Goal: Task Accomplishment & Management: Manage account settings

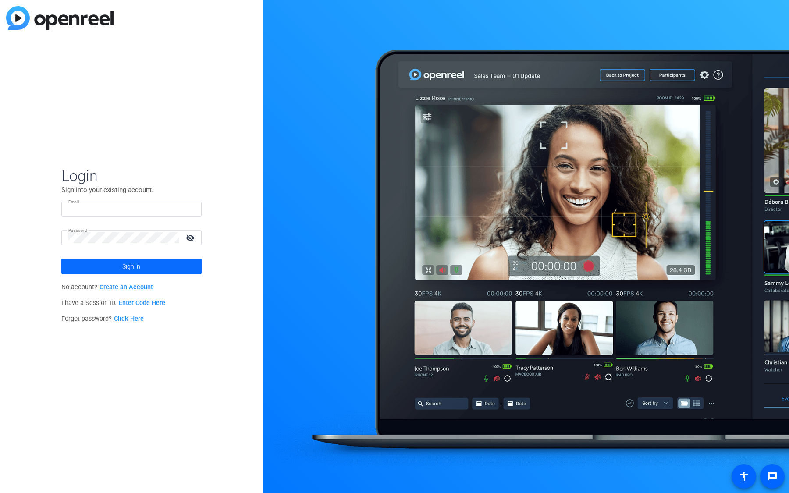
type input "pbradt@openreel.com"
click at [142, 276] on span at bounding box center [131, 266] width 140 height 21
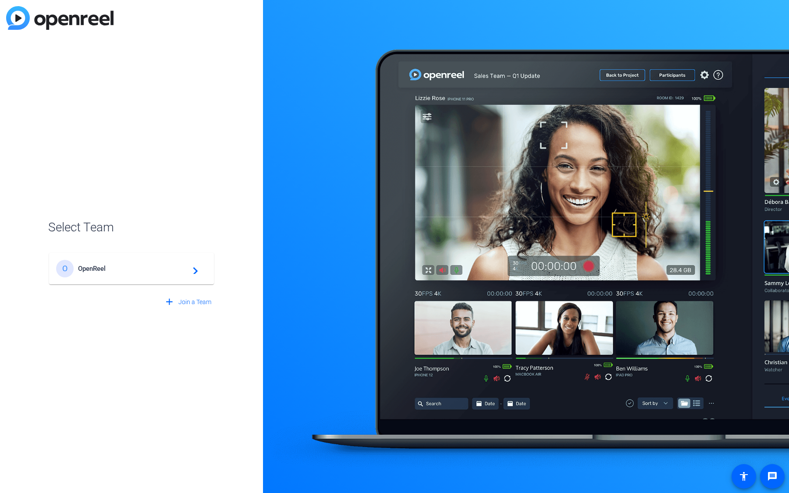
click at [148, 272] on span "OpenReel" at bounding box center [133, 269] width 110 height 8
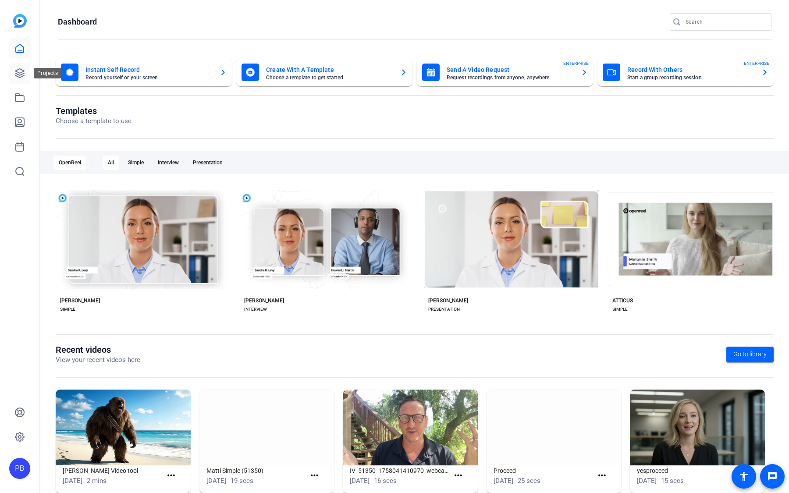
click at [21, 74] on icon at bounding box center [19, 73] width 11 height 11
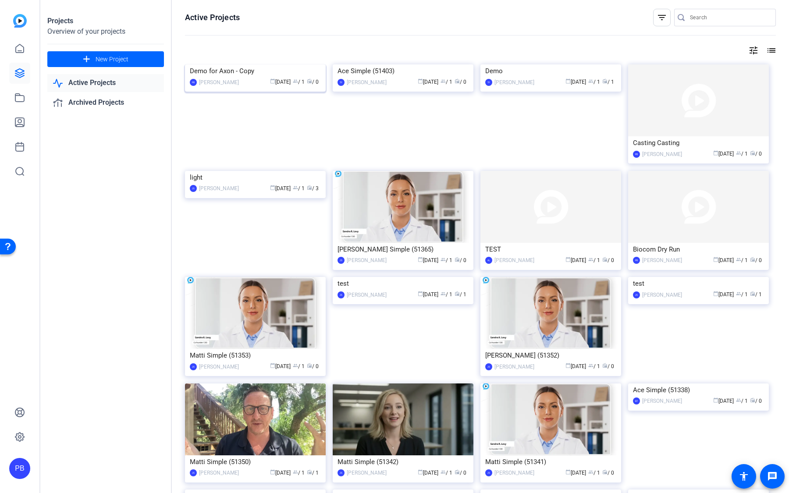
click at [292, 64] on img at bounding box center [255, 64] width 141 height 0
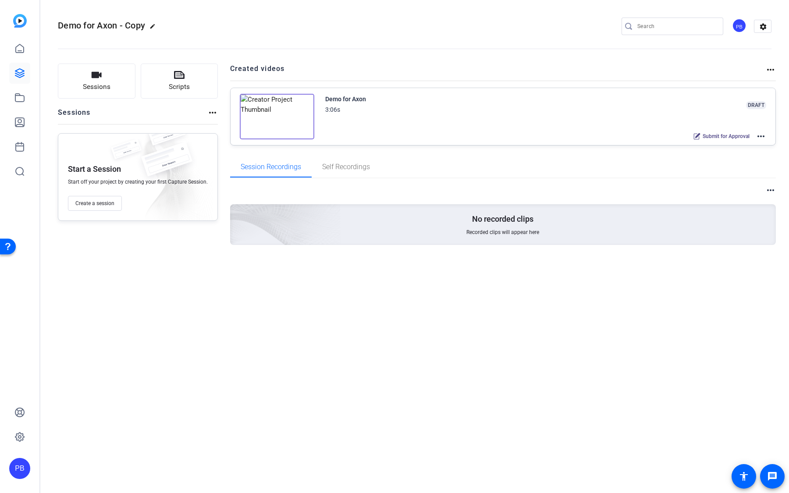
click at [761, 129] on div "Demo for Axon 3:06s DRAFT Submit for Approval more_horiz" at bounding box center [546, 118] width 442 height 48
click at [761, 136] on mat-icon "more_horiz" at bounding box center [761, 136] width 11 height 11
click at [756, 143] on span "Edit in Creator" at bounding box center [729, 146] width 61 height 11
click at [759, 133] on mat-icon "more_horiz" at bounding box center [761, 136] width 11 height 11
click at [743, 158] on span "Duplicate here" at bounding box center [729, 157] width 61 height 11
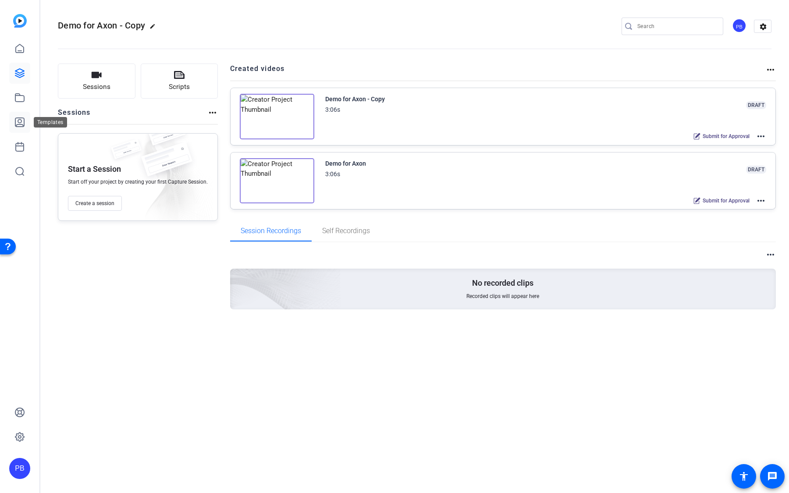
click at [21, 118] on icon at bounding box center [19, 122] width 9 height 9
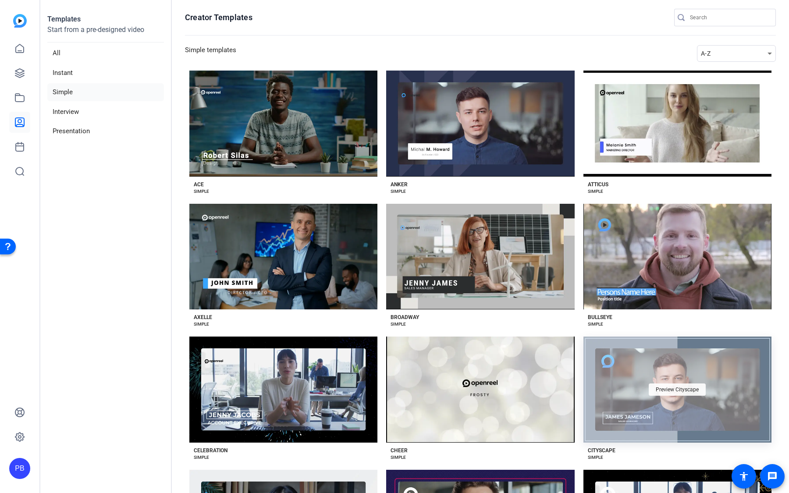
click at [671, 389] on span "Preview Cityscape" at bounding box center [677, 389] width 43 height 5
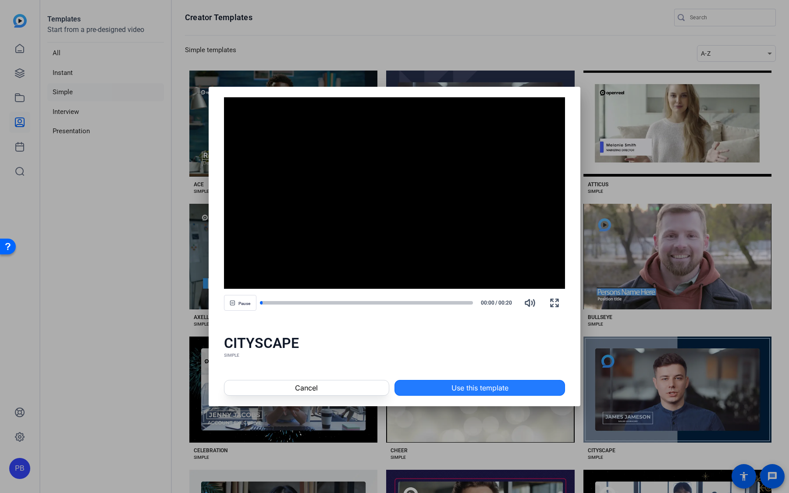
click at [521, 384] on span at bounding box center [480, 388] width 170 height 21
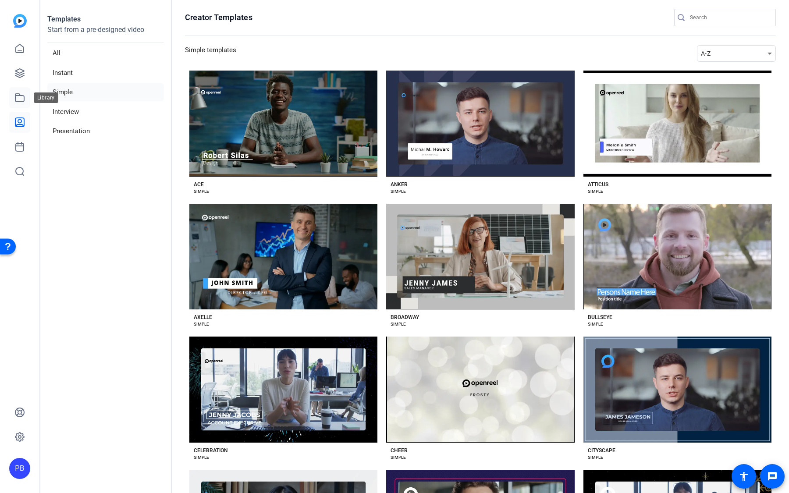
click at [14, 100] on icon at bounding box center [19, 98] width 11 height 11
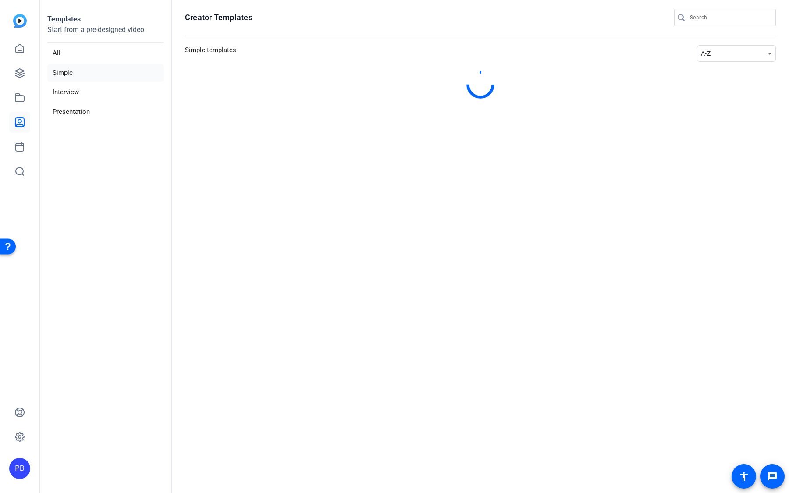
click at [721, 14] on input "Search" at bounding box center [729, 17] width 79 height 11
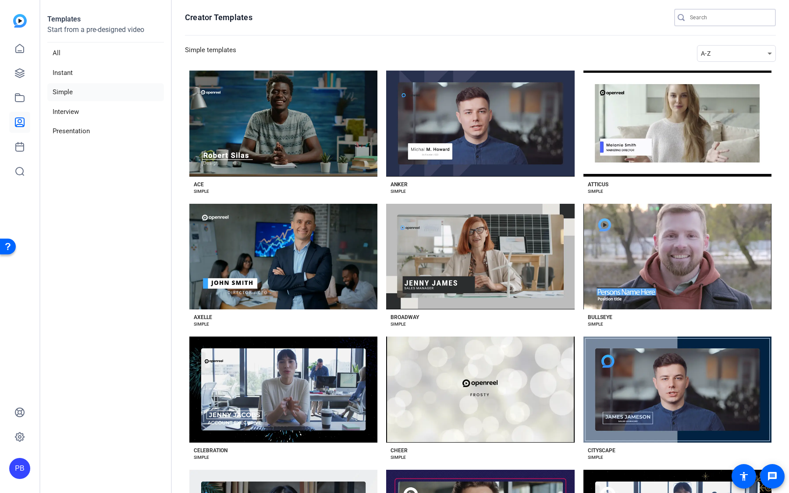
click at [721, 14] on input "Search" at bounding box center [729, 17] width 79 height 11
click at [17, 103] on link at bounding box center [19, 97] width 21 height 21
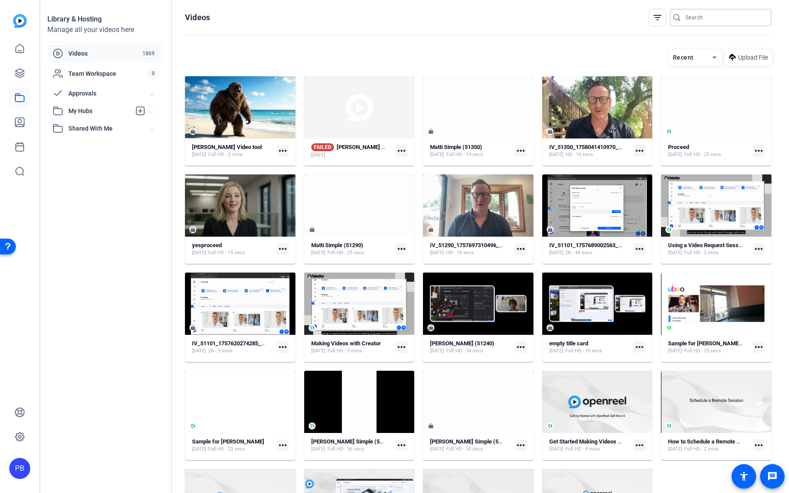
click at [696, 21] on input "Search" at bounding box center [725, 17] width 79 height 11
type input "Axon"
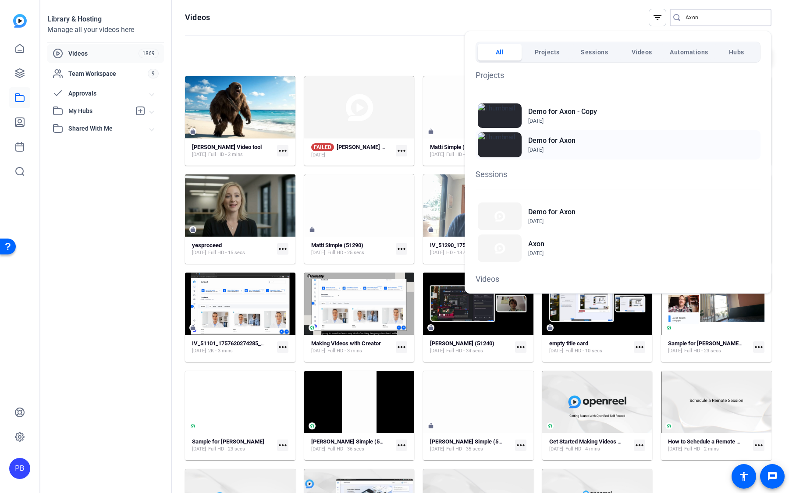
click at [566, 144] on h2 "Demo for Axon" at bounding box center [551, 141] width 47 height 11
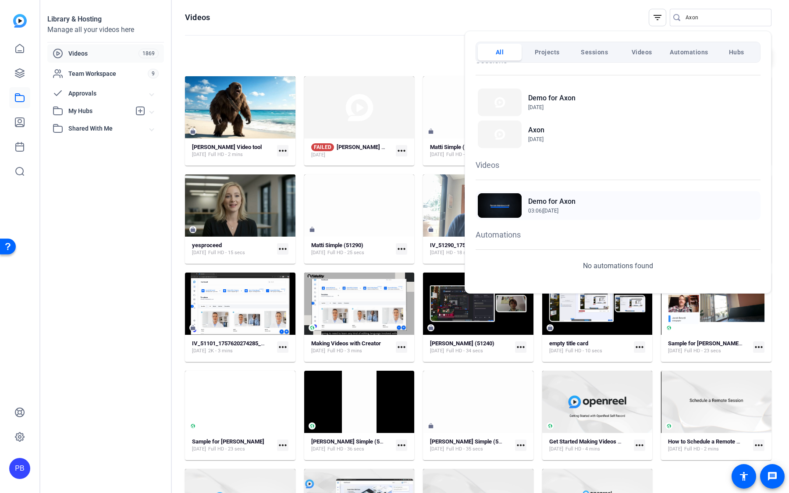
click at [542, 204] on h2 "Demo for Axon" at bounding box center [551, 201] width 47 height 11
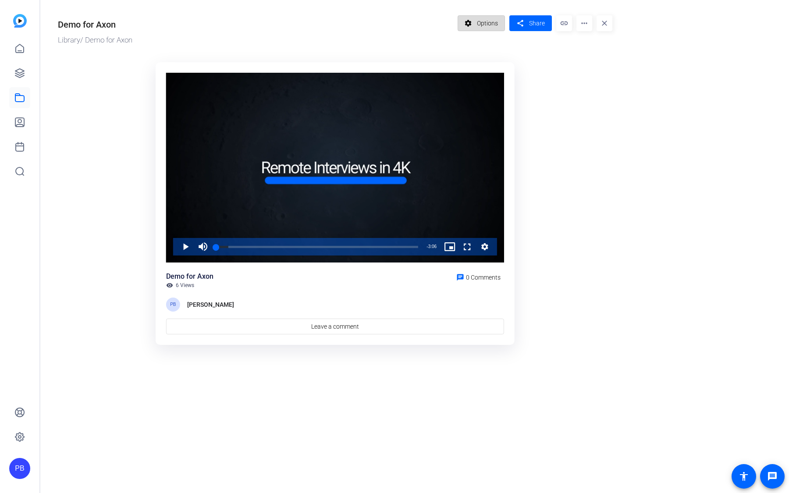
click at [490, 28] on span "Options" at bounding box center [487, 23] width 21 height 17
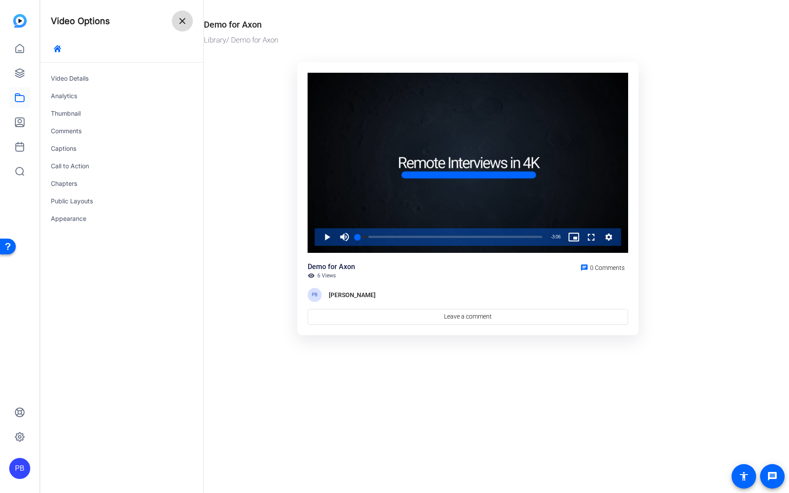
click at [185, 28] on span at bounding box center [182, 21] width 21 height 21
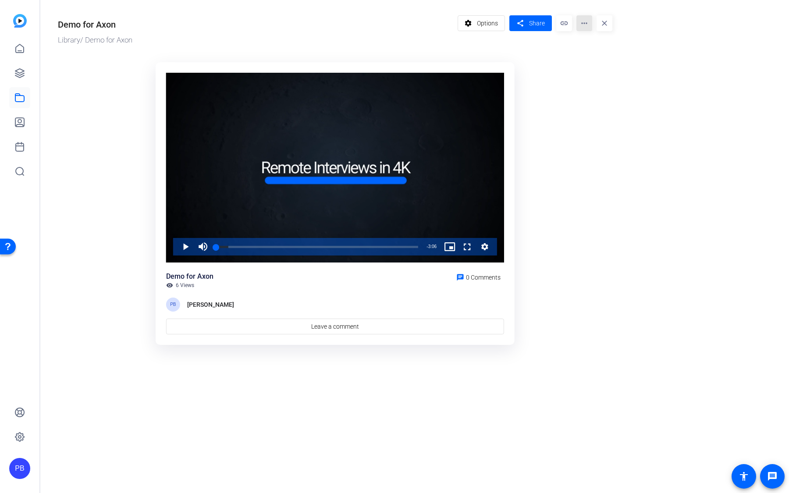
click at [589, 27] on mat-icon "more_horiz" at bounding box center [585, 23] width 16 height 16
click at [600, 57] on span "Manage Hubs" at bounding box center [602, 60] width 36 height 11
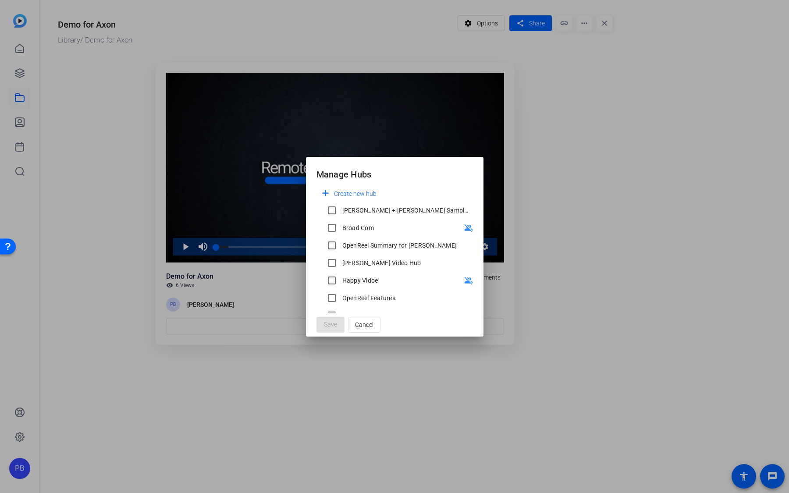
click at [391, 242] on div "OpenReel Summary for [PERSON_NAME]" at bounding box center [399, 245] width 115 height 9
click at [341, 242] on input "OpenReel Summary for [PERSON_NAME]" at bounding box center [332, 246] width 18 height 18
checkbox input "true"
click at [339, 321] on span at bounding box center [331, 324] width 28 height 21
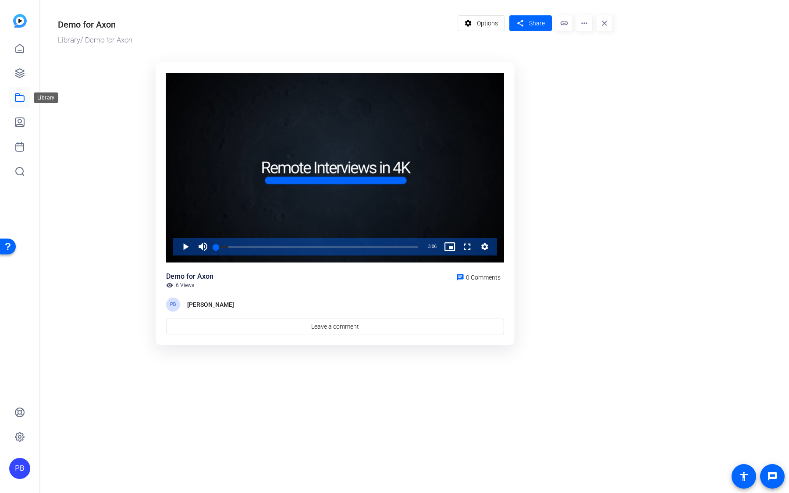
click at [24, 101] on icon at bounding box center [19, 98] width 9 height 8
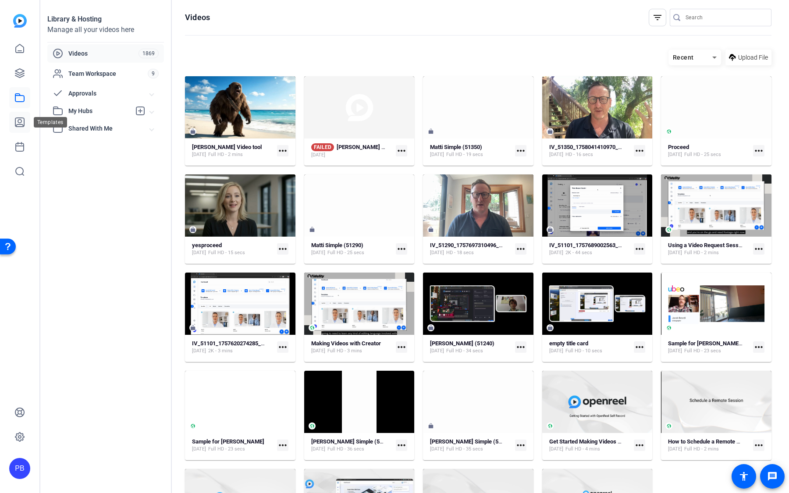
click at [19, 120] on icon at bounding box center [19, 122] width 11 height 11
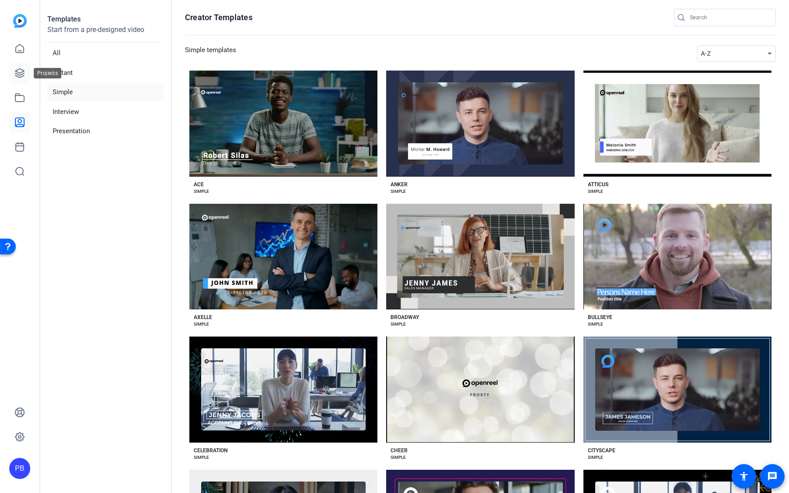
click at [24, 77] on icon at bounding box center [19, 73] width 11 height 11
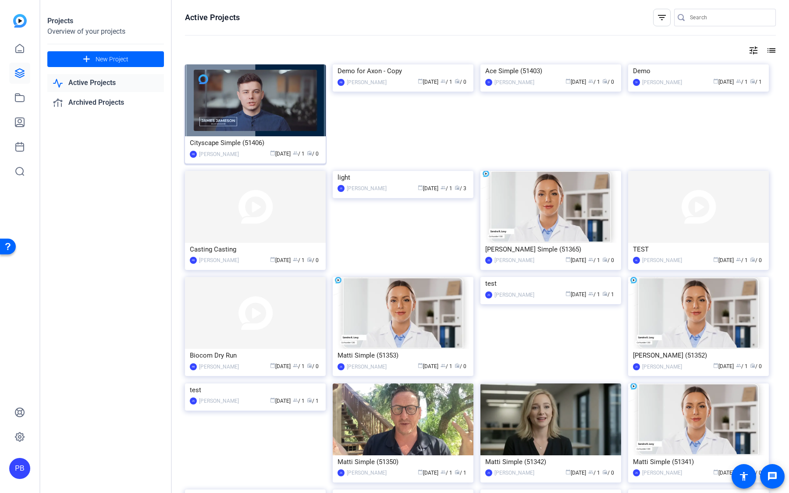
click at [254, 113] on img at bounding box center [255, 100] width 141 height 72
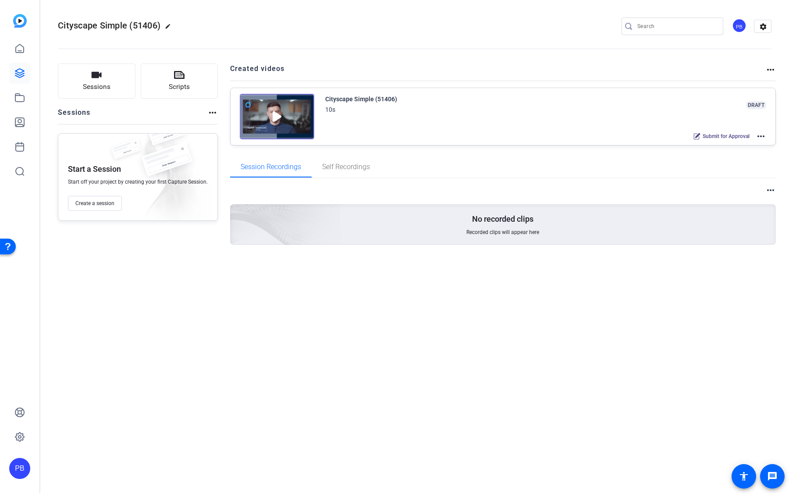
click at [759, 136] on mat-icon "more_horiz" at bounding box center [761, 136] width 11 height 11
click at [751, 145] on span "Edit in Creator" at bounding box center [729, 146] width 61 height 11
click at [23, 99] on icon at bounding box center [19, 98] width 11 height 11
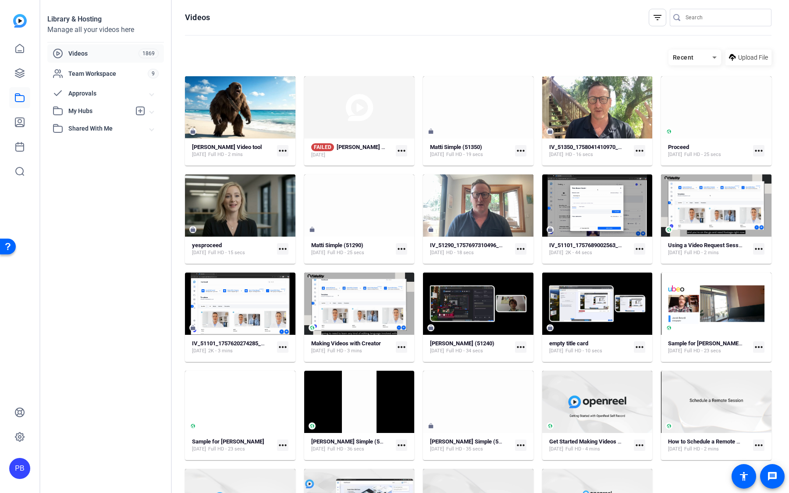
click at [88, 107] on span "My Hubs" at bounding box center [99, 111] width 62 height 9
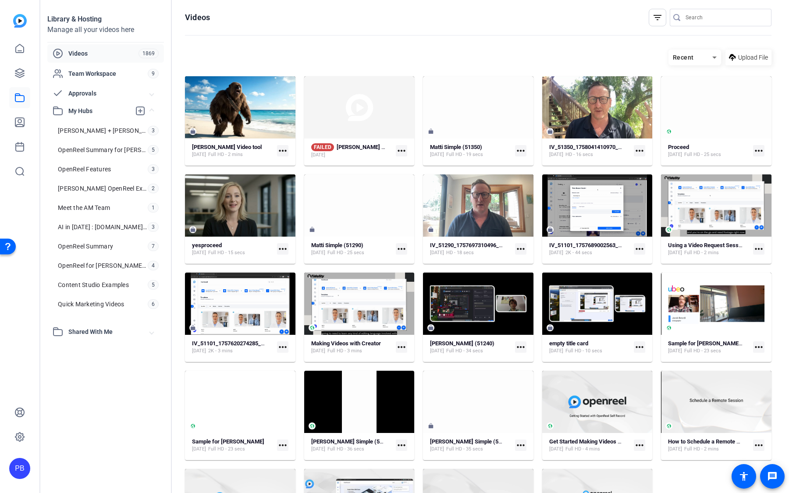
click at [93, 95] on span "Approvals" at bounding box center [109, 93] width 82 height 9
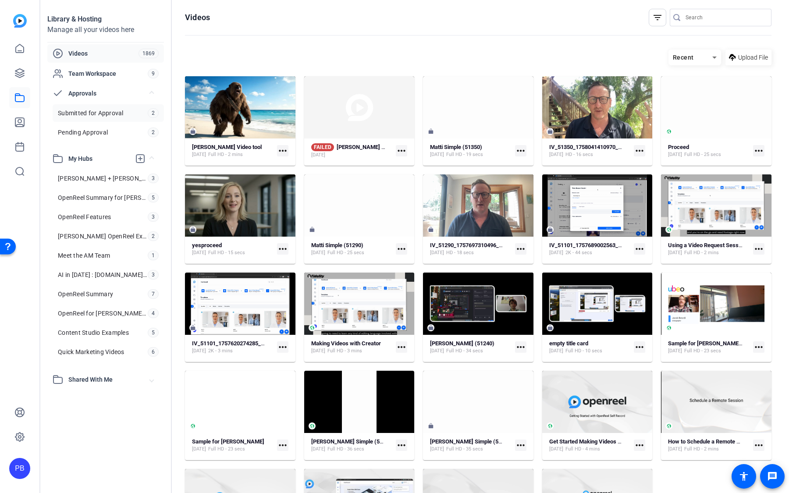
click at [119, 112] on span "Submitted for Approval" at bounding box center [91, 113] width 66 height 9
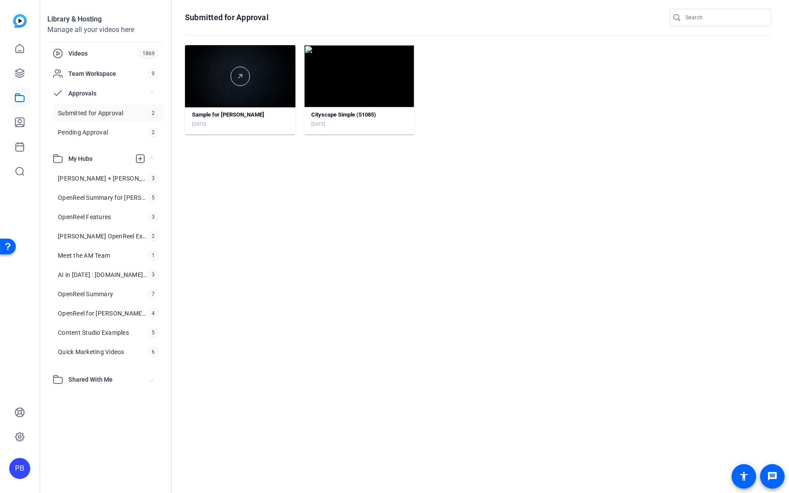
click at [264, 99] on div at bounding box center [240, 76] width 111 height 62
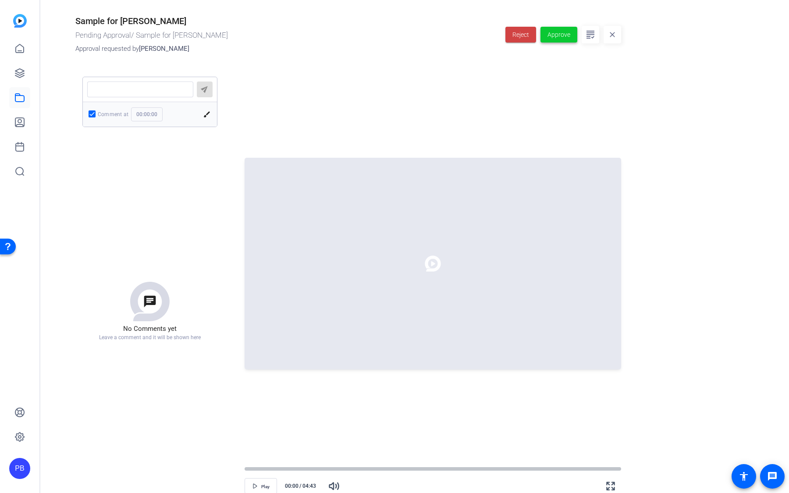
click at [567, 34] on span "Approve" at bounding box center [559, 34] width 23 height 9
